Goal: Navigation & Orientation: Find specific page/section

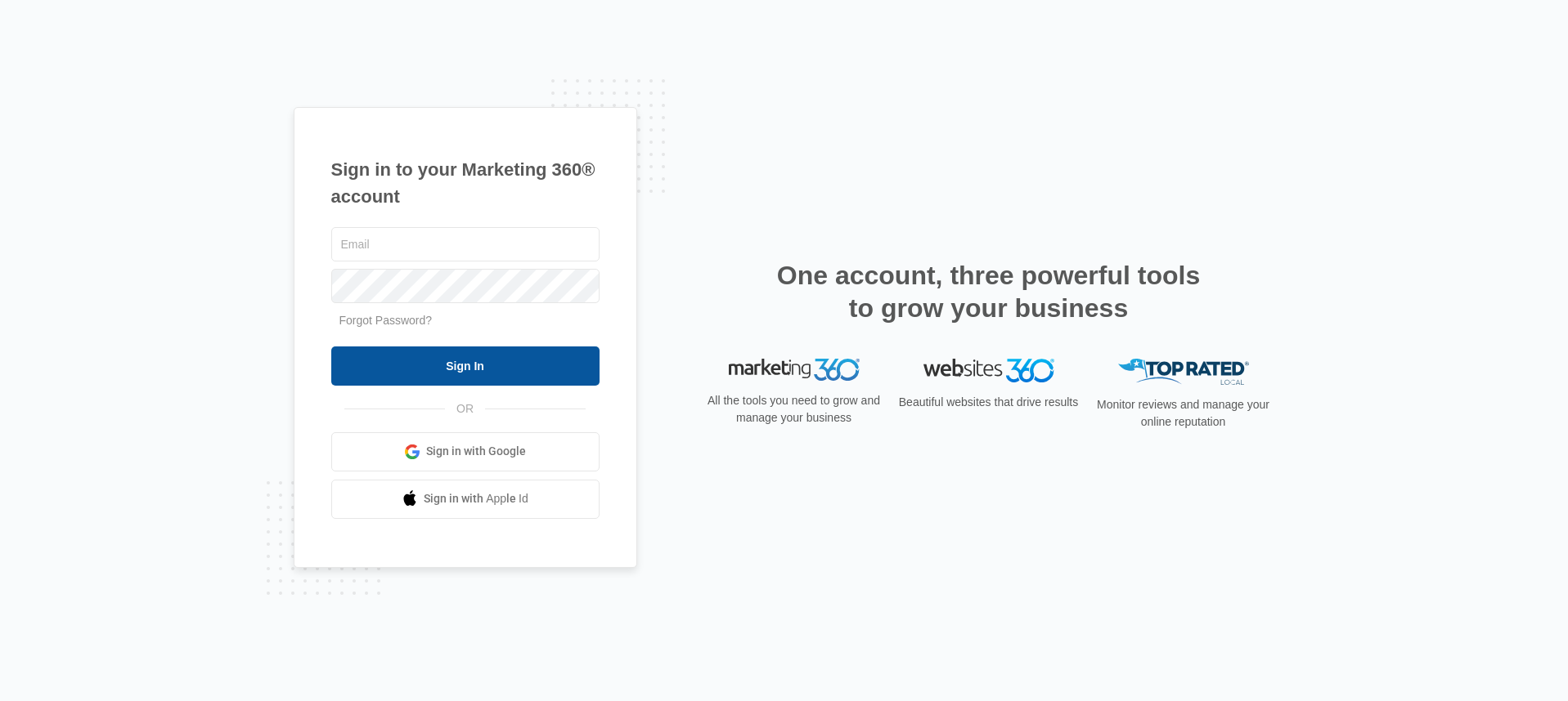
type input "[EMAIL_ADDRESS][DOMAIN_NAME]"
click at [433, 360] on input "Sign In" at bounding box center [465, 366] width 268 height 39
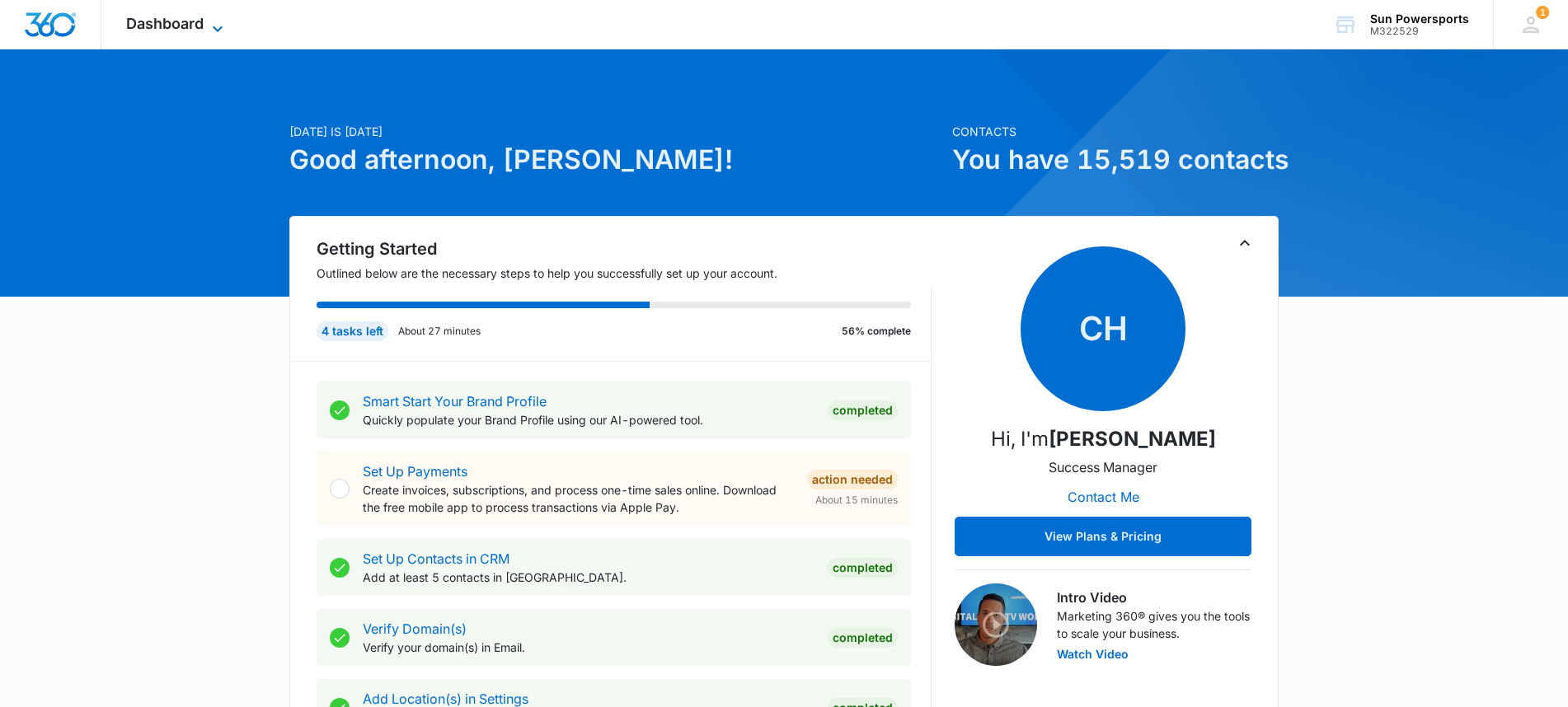
click at [210, 23] on icon at bounding box center [218, 29] width 20 height 20
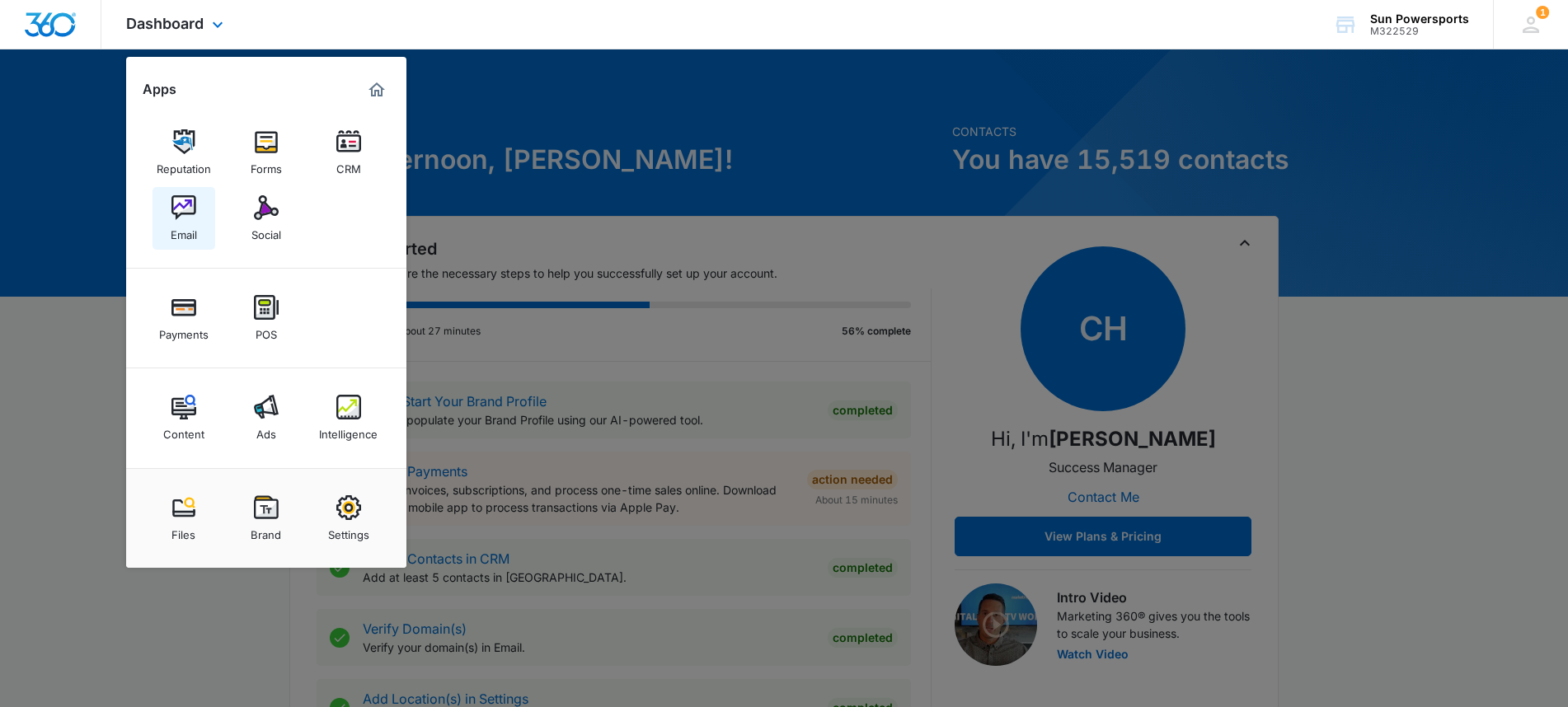
click at [190, 218] on img at bounding box center [183, 207] width 25 height 25
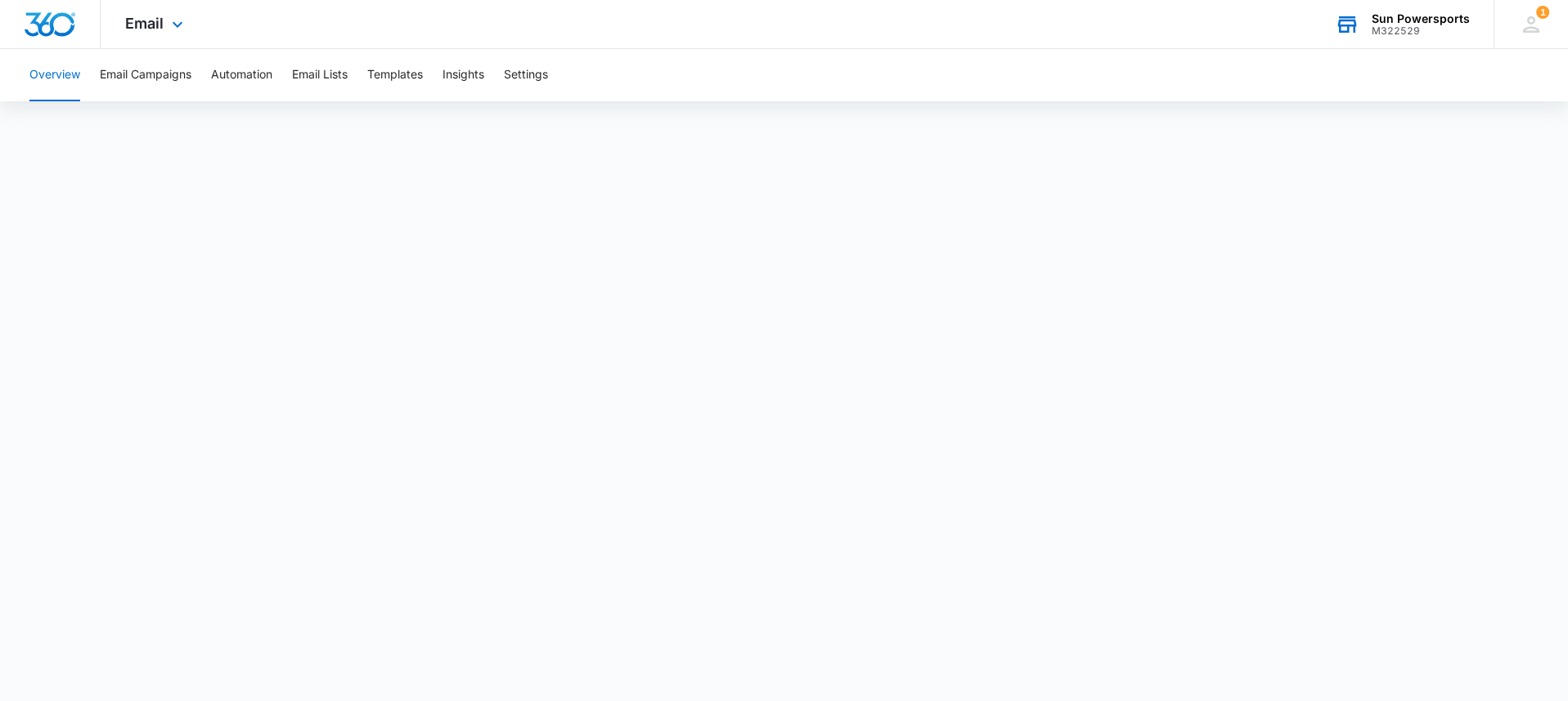
click at [1420, 22] on div "Sun Powersports" at bounding box center [1421, 18] width 98 height 13
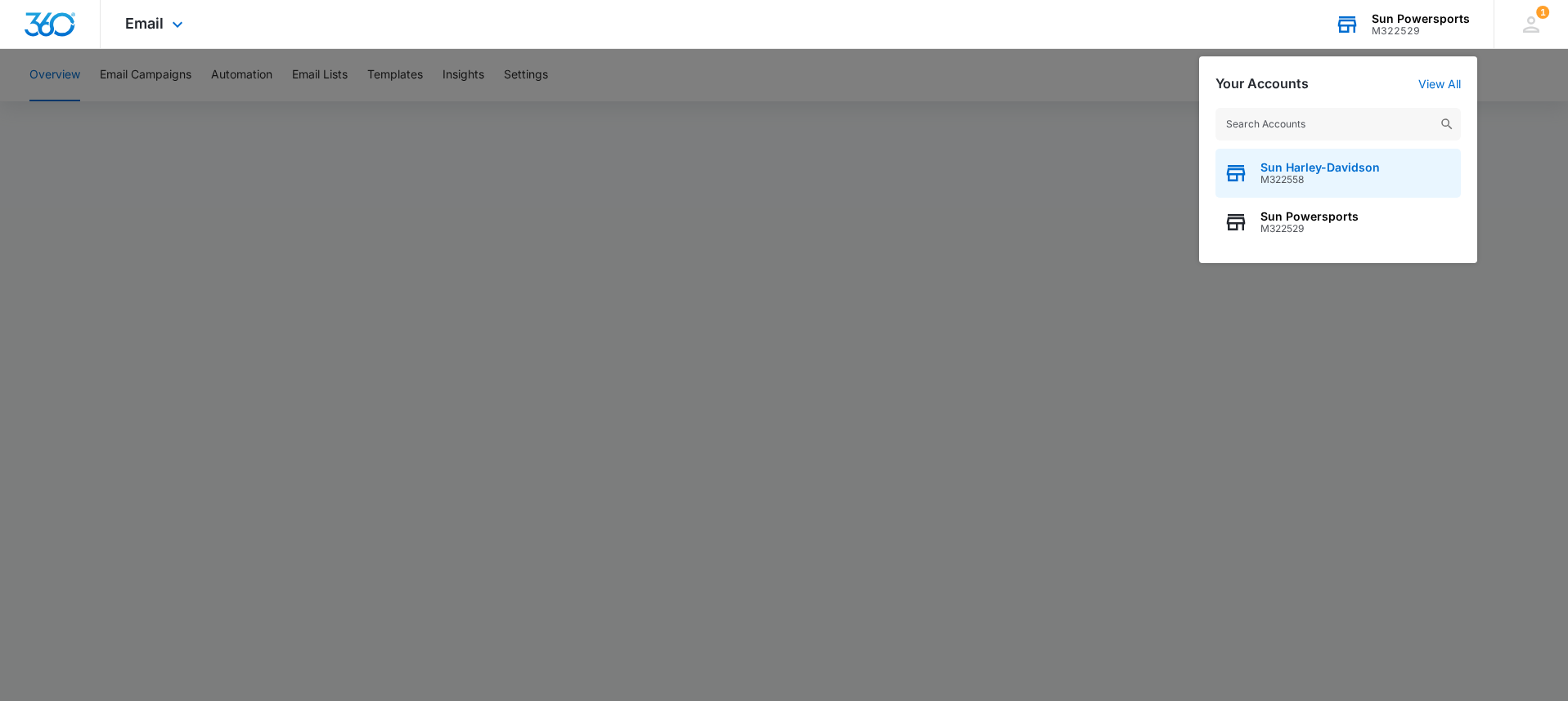
click at [1310, 170] on span "Sun Harley-Davidson" at bounding box center [1320, 167] width 120 height 13
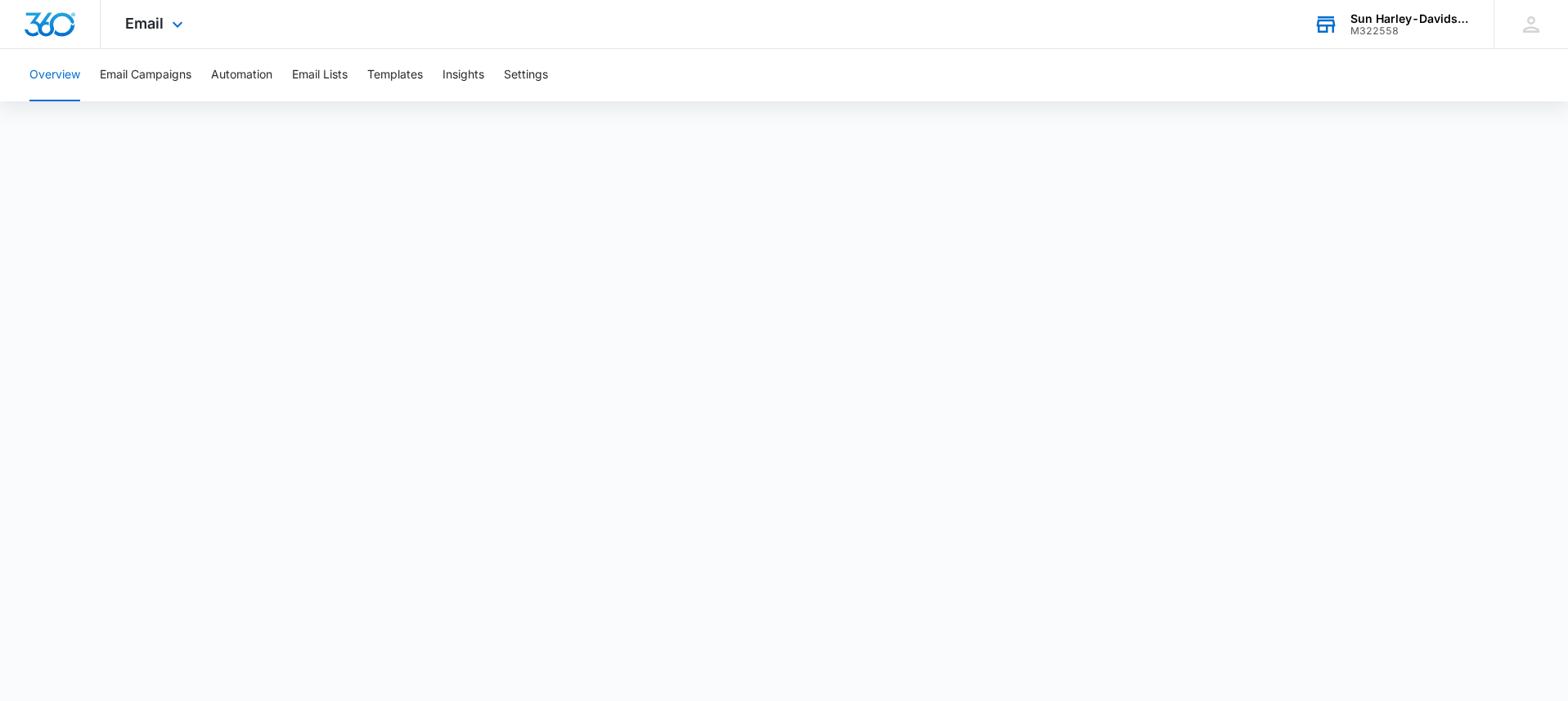
click at [1354, 21] on div "Sun Harley-Davidson" at bounding box center [1411, 18] width 120 height 13
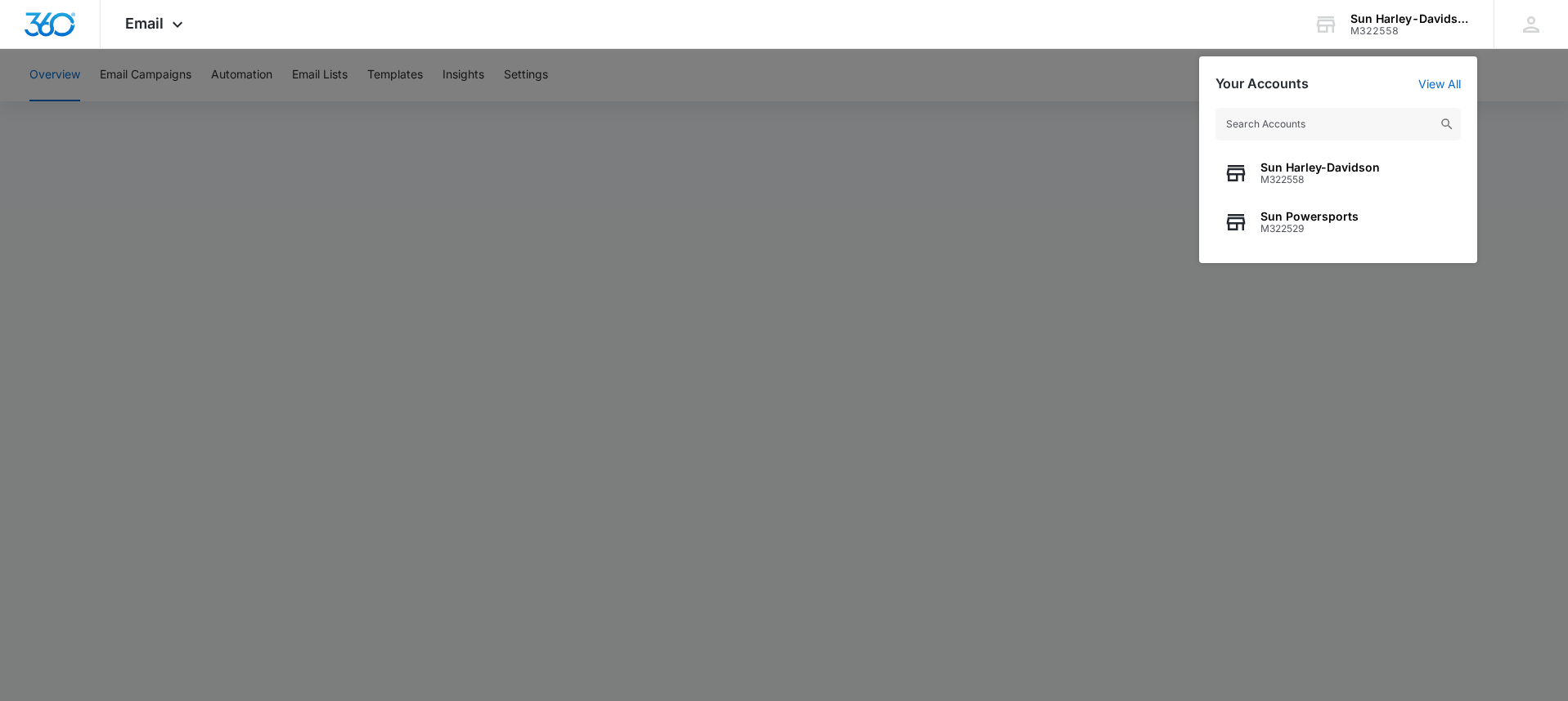
click at [1017, 73] on div at bounding box center [784, 350] width 1568 height 701
